Goal: Navigation & Orientation: Find specific page/section

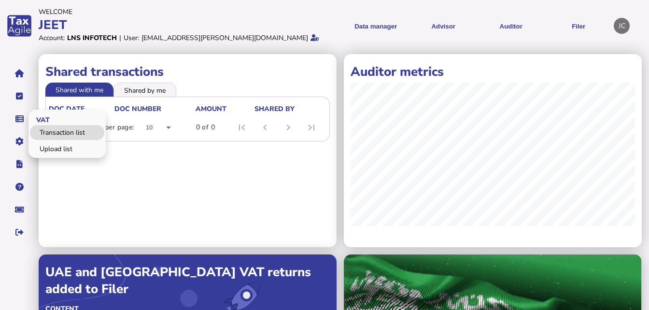
click at [46, 131] on link "Transaction list" at bounding box center [67, 132] width 74 height 15
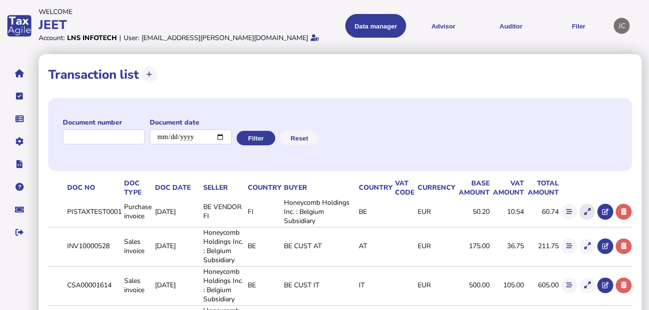
click at [586, 215] on icon at bounding box center [587, 212] width 6 height 6
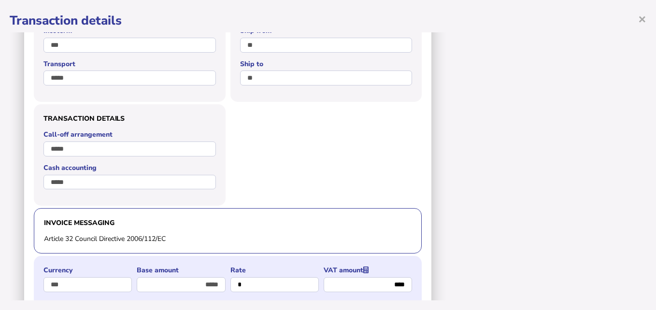
scroll to position [713, 0]
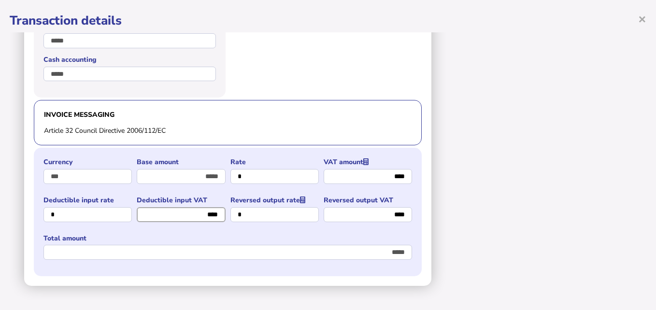
click at [212, 211] on input "****" at bounding box center [181, 214] width 88 height 15
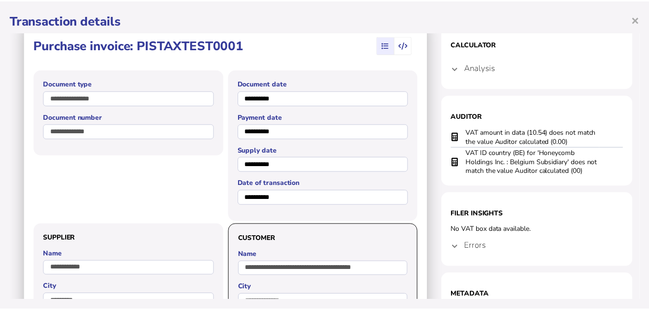
scroll to position [0, 0]
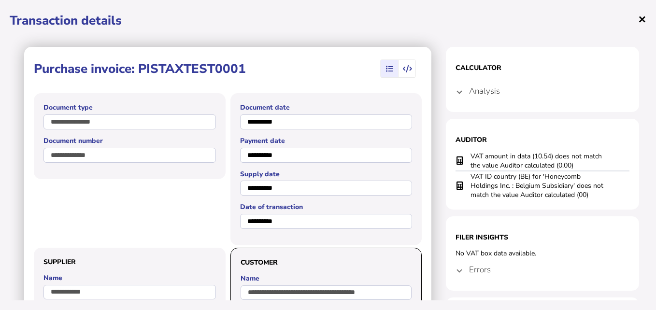
click at [641, 22] on span "×" at bounding box center [642, 19] width 8 height 18
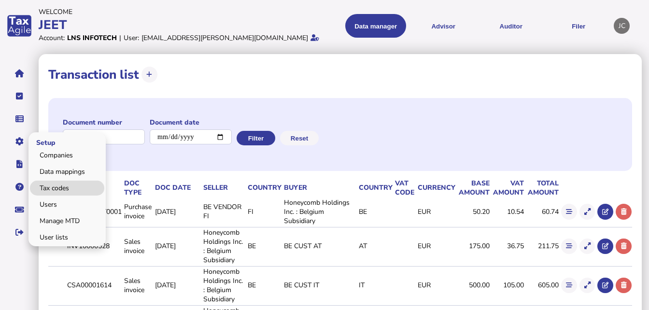
click at [59, 188] on link "Tax codes" at bounding box center [67, 188] width 74 height 15
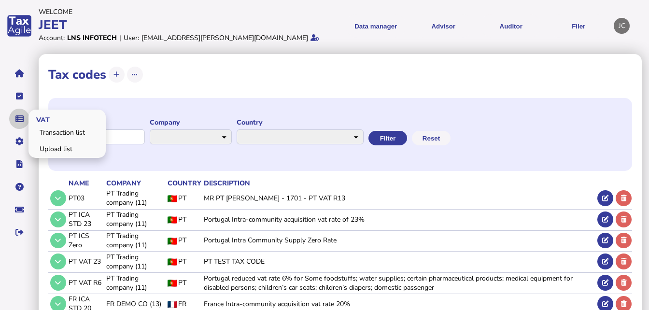
click at [16, 114] on button "navigate application pages" at bounding box center [19, 119] width 20 height 20
click at [61, 147] on link "Upload list" at bounding box center [67, 148] width 74 height 15
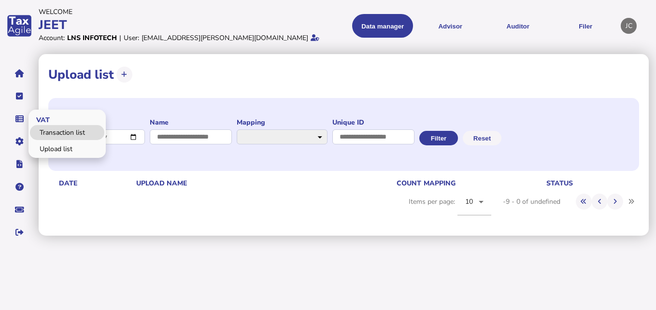
drag, startPoint x: 23, startPoint y: 119, endPoint x: 46, endPoint y: 131, distance: 25.9
click at [29, 129] on li "VAT Transaction list Upload list" at bounding box center [19, 119] width 20 height 20
click at [46, 131] on link "Transaction list" at bounding box center [67, 132] width 74 height 15
